Goal: Communication & Community: Ask a question

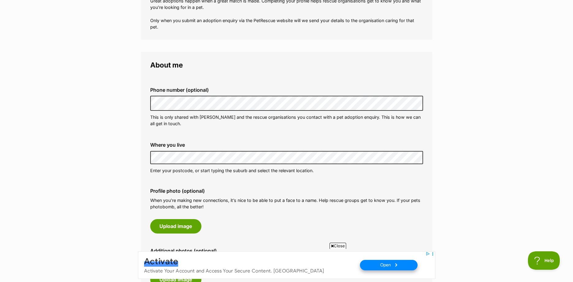
click at [255, 217] on div "Profile photo (optional) When you’re making new connections, it’s nice to be ab…" at bounding box center [286, 210] width 283 height 55
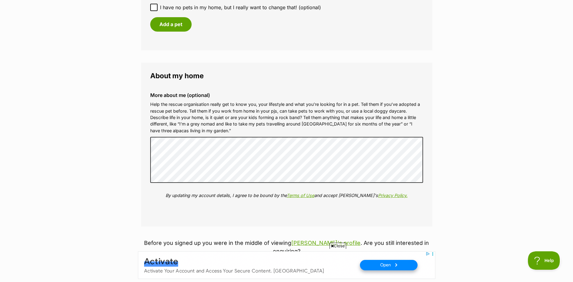
scroll to position [813, 0]
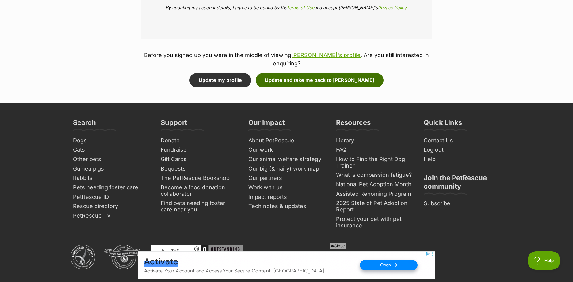
click at [304, 75] on button "Update and take me back to Scooby" at bounding box center [320, 80] width 128 height 14
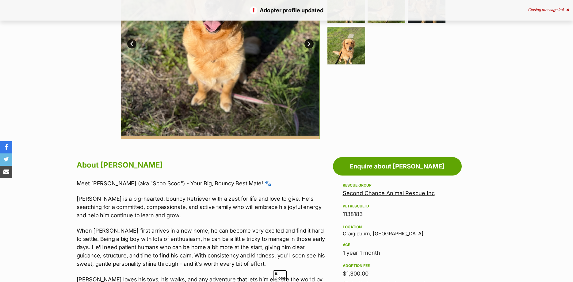
scroll to position [188, 0]
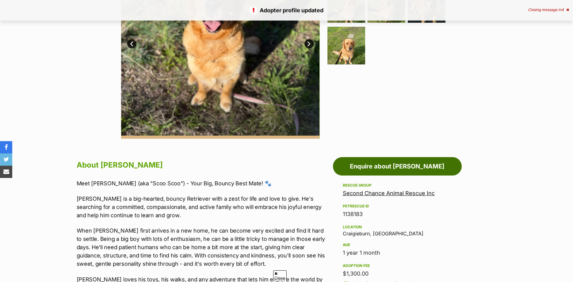
click at [398, 168] on link "Enquire about [PERSON_NAME]" at bounding box center [397, 166] width 129 height 18
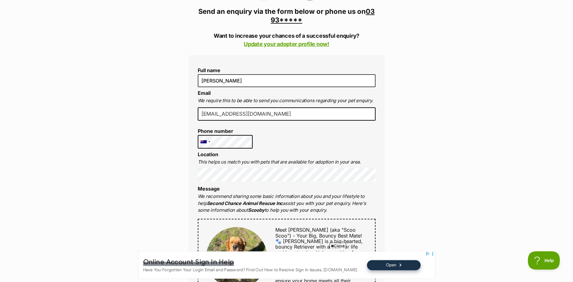
scroll to position [156, 0]
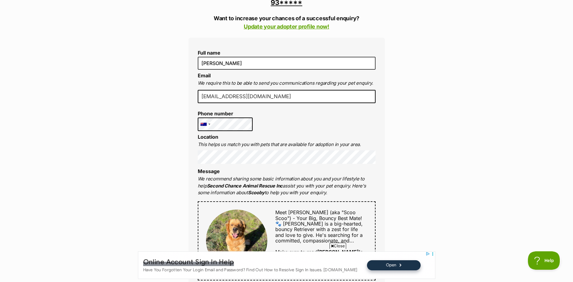
click at [315, 118] on div "Full name [PERSON_NAME] Email We require this to be able to send you communicat…" at bounding box center [287, 234] width 196 height 392
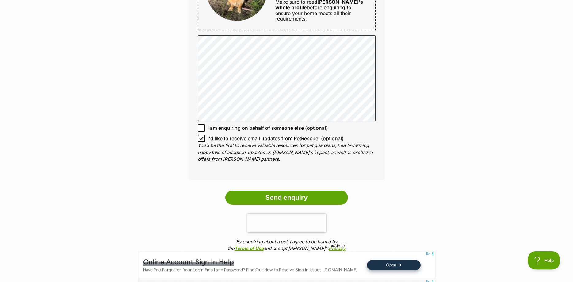
scroll to position [407, 0]
click at [201, 126] on input "I am enquiring on behalf of someone else (optional)" at bounding box center [201, 127] width 7 height 7
checkbox input "true"
click at [201, 140] on icon at bounding box center [202, 138] width 4 height 3
click at [201, 140] on input "I'd like to receive email updates from PetRescue. (optional)" at bounding box center [201, 137] width 7 height 7
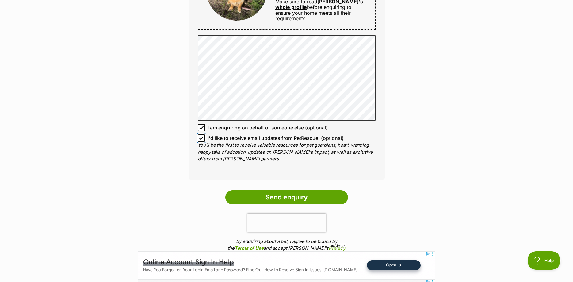
checkbox input "false"
click at [292, 198] on input "Send enquiry" at bounding box center [286, 197] width 123 height 14
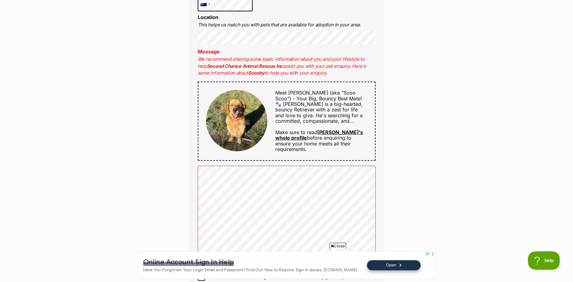
click at [227, 61] on p "We recommend sharing some basic information about you and your lifestyle to hel…" at bounding box center [287, 66] width 178 height 21
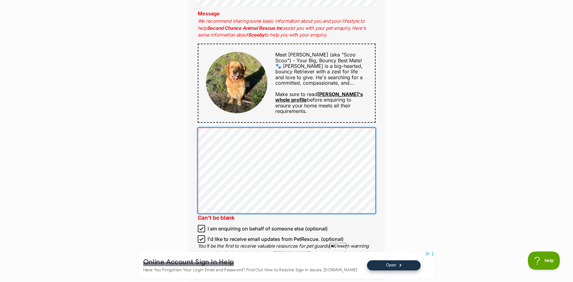
scroll to position [375, 0]
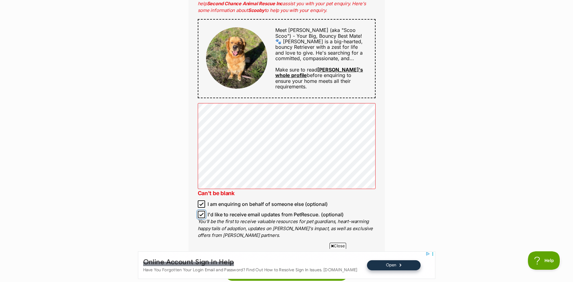
click at [204, 217] on input "I'd like to receive email updates from PetRescue. (optional)" at bounding box center [201, 214] width 7 height 7
checkbox input "false"
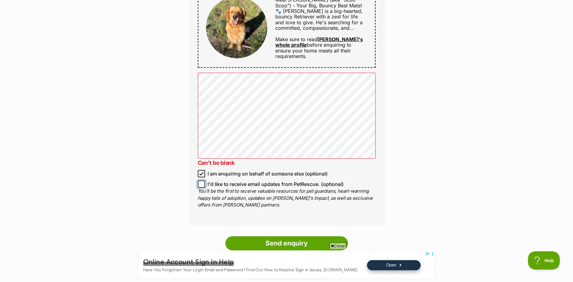
scroll to position [407, 0]
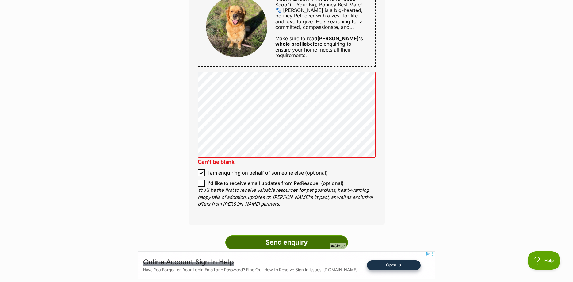
click at [308, 238] on input "Send enquiry" at bounding box center [286, 242] width 123 height 14
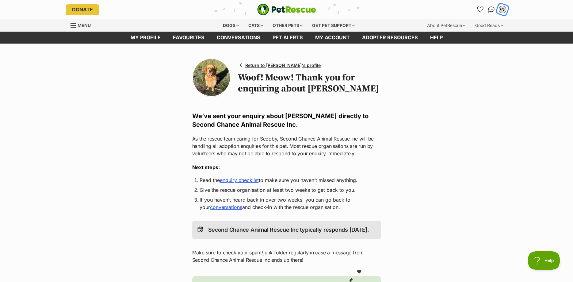
click at [501, 9] on div "BT" at bounding box center [503, 10] width 8 height 8
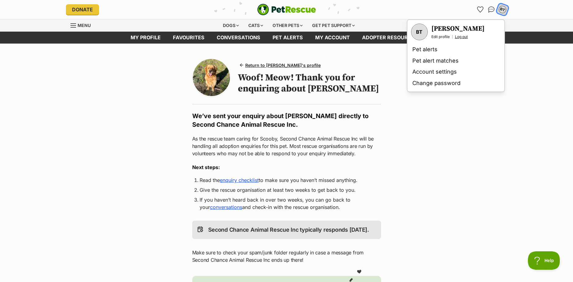
click at [464, 36] on link "Log out" at bounding box center [461, 36] width 13 height 5
